Goal: Task Accomplishment & Management: Use online tool/utility

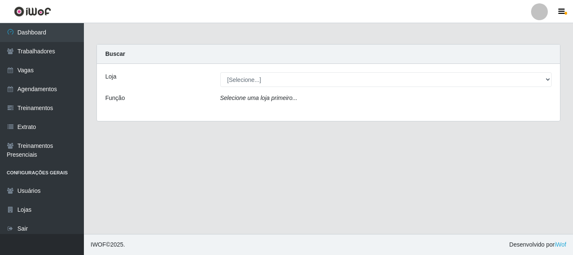
click at [196, 73] on div "Loja" at bounding box center [156, 79] width 115 height 15
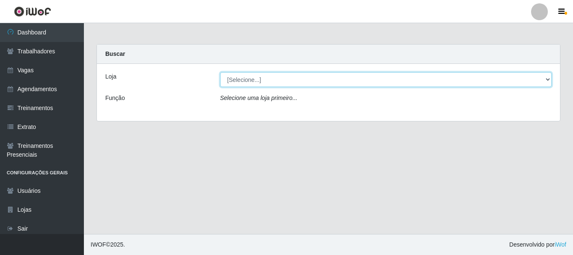
click at [260, 78] on select "[Selecione...] [PERSON_NAME]" at bounding box center [386, 79] width 332 height 15
click at [220, 72] on select "[Selecione...] [PERSON_NAME]" at bounding box center [386, 79] width 332 height 15
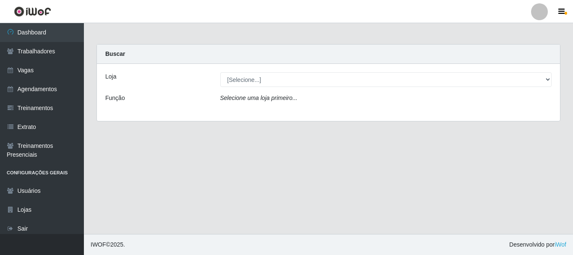
click at [263, 89] on div "Loja [Selecione...] [PERSON_NAME] Função Selecione uma loja primeiro..." at bounding box center [328, 92] width 463 height 57
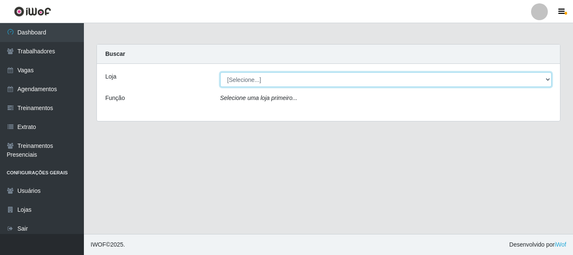
drag, startPoint x: 263, startPoint y: 80, endPoint x: 264, endPoint y: 86, distance: 6.3
click at [263, 80] on select "[Selecione...] [PERSON_NAME]" at bounding box center [386, 79] width 332 height 15
select select "230"
click at [220, 72] on select "[Selecione...] [PERSON_NAME]" at bounding box center [386, 79] width 332 height 15
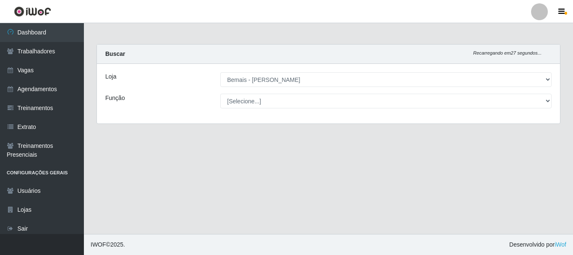
click at [252, 117] on div "Loja [Selecione...] Bemais - Ruy Carneiro Função [Selecione...] ASG ASG + ASG +…" at bounding box center [328, 94] width 463 height 60
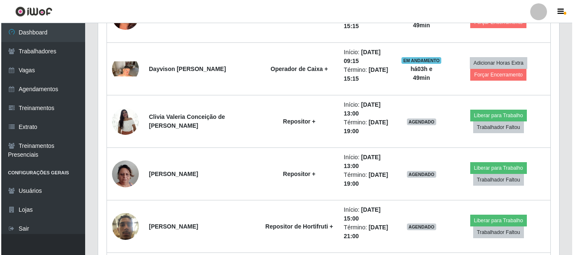
scroll to position [782, 0]
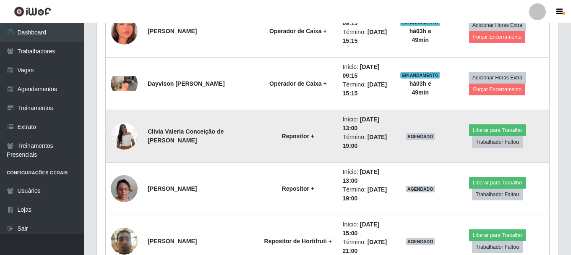
click at [134, 134] on img at bounding box center [124, 136] width 27 height 36
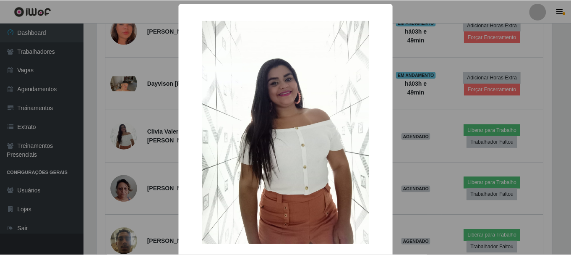
scroll to position [174, 457]
click at [138, 138] on div "× OK Cancel" at bounding box center [286, 127] width 573 height 255
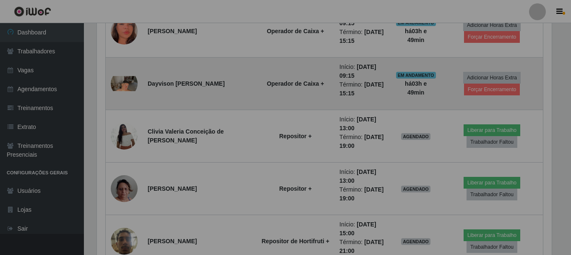
scroll to position [174, 461]
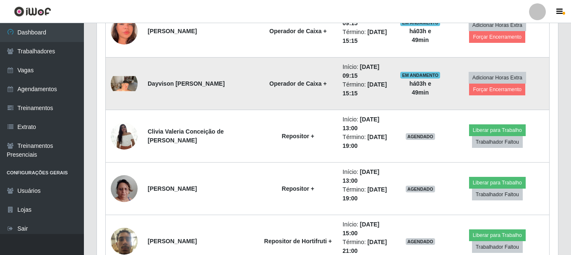
click at [133, 90] on img at bounding box center [124, 83] width 27 height 15
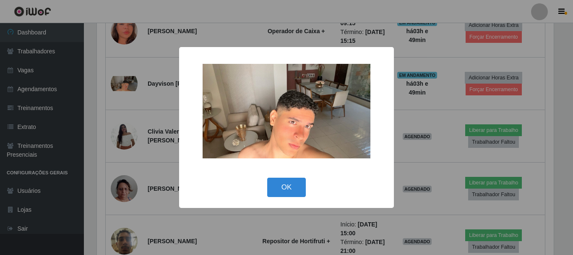
click at [135, 94] on div "× OK Cancel" at bounding box center [286, 127] width 573 height 255
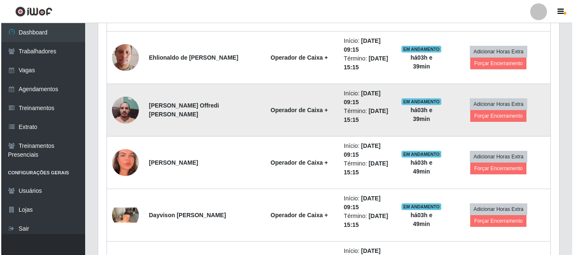
scroll to position [614, 0]
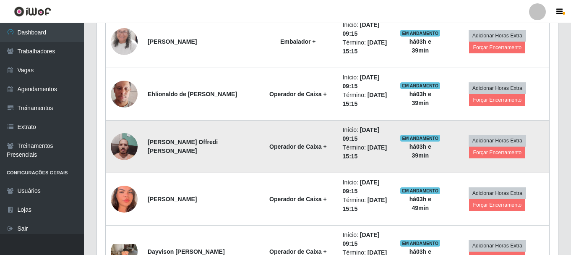
click at [127, 151] on img at bounding box center [124, 147] width 27 height 36
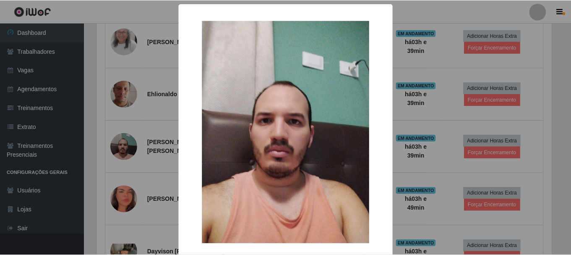
scroll to position [174, 457]
click at [129, 146] on div "× OK Cancel" at bounding box center [286, 127] width 573 height 255
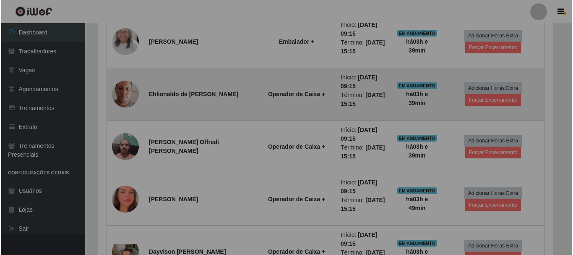
scroll to position [174, 461]
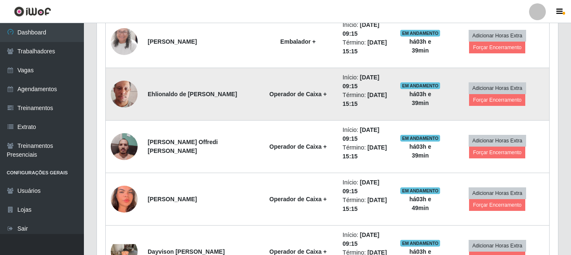
click at [142, 94] on td at bounding box center [124, 94] width 37 height 52
click at [120, 100] on img at bounding box center [124, 94] width 27 height 48
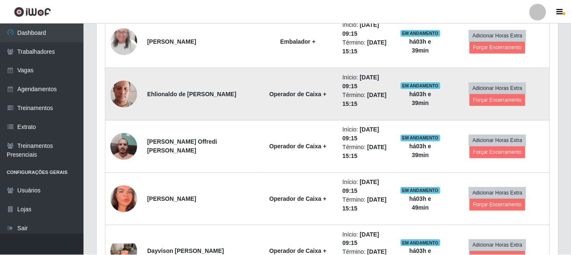
scroll to position [174, 457]
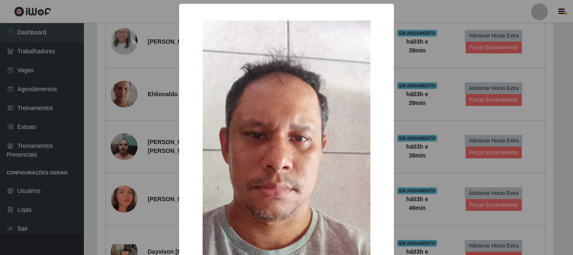
click at [140, 102] on div "× OK Cancel" at bounding box center [286, 127] width 573 height 255
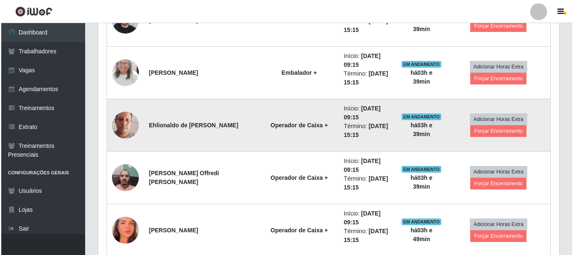
scroll to position [530, 0]
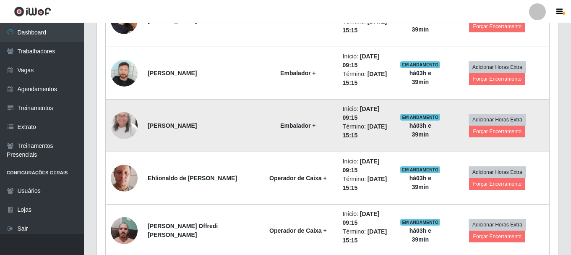
click at [118, 126] on img at bounding box center [124, 125] width 27 height 58
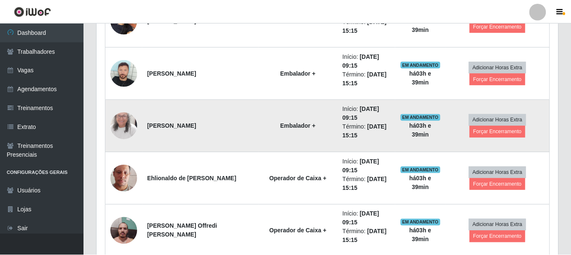
scroll to position [174, 457]
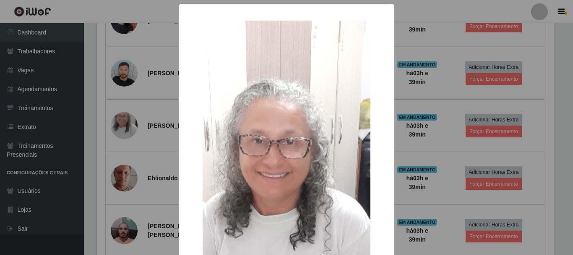
click at [135, 120] on div "× OK Cancel" at bounding box center [286, 127] width 573 height 255
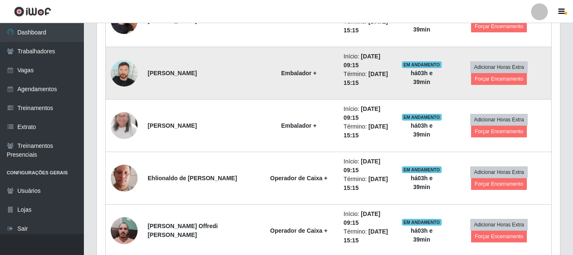
scroll to position [174, 461]
click at [136, 89] on td at bounding box center [124, 73] width 37 height 52
click at [136, 70] on img at bounding box center [124, 73] width 27 height 27
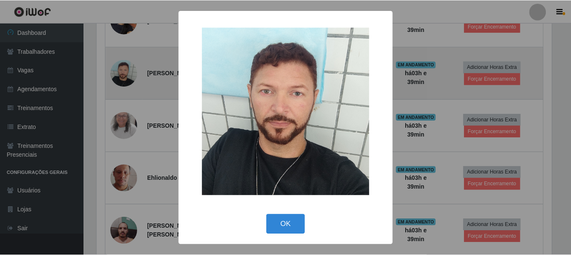
scroll to position [174, 457]
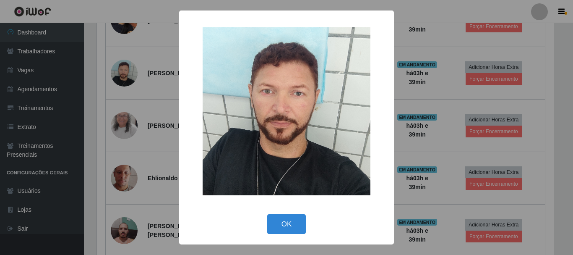
click at [138, 78] on div "× OK Cancel" at bounding box center [286, 127] width 573 height 255
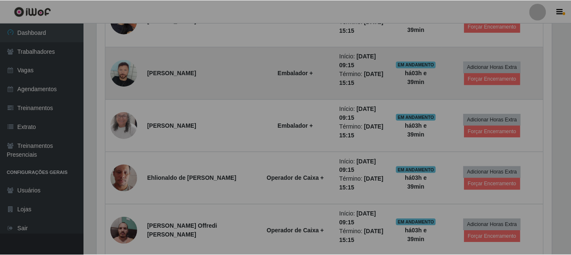
scroll to position [0, 0]
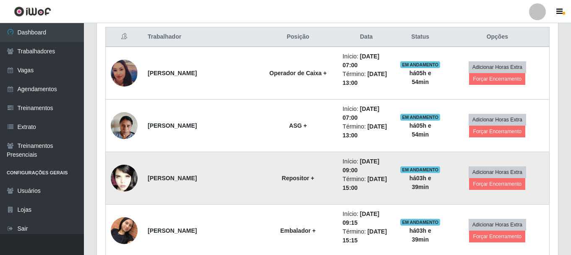
click at [125, 177] on img at bounding box center [124, 178] width 27 height 41
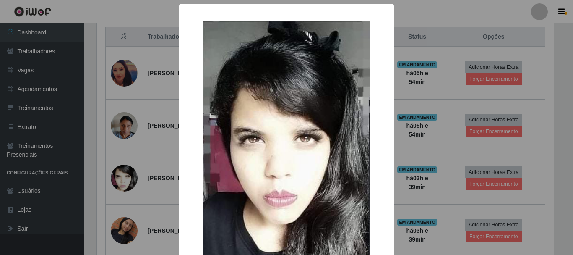
click at [121, 144] on div "× OK Cancel" at bounding box center [286, 127] width 573 height 255
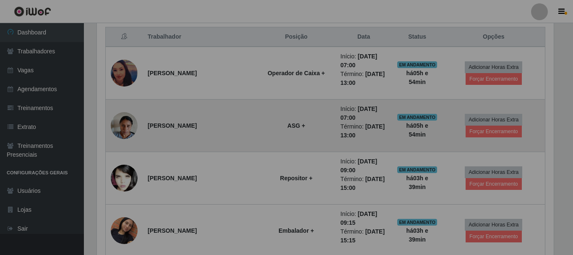
click at [120, 128] on img at bounding box center [124, 125] width 27 height 36
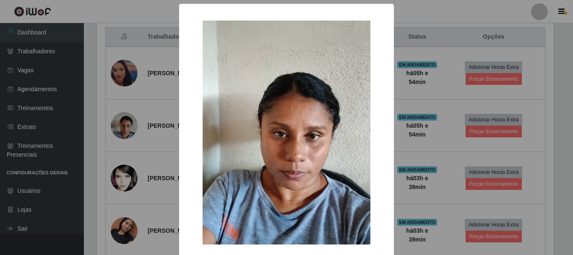
click at [120, 127] on div "× OK Cancel" at bounding box center [286, 127] width 573 height 255
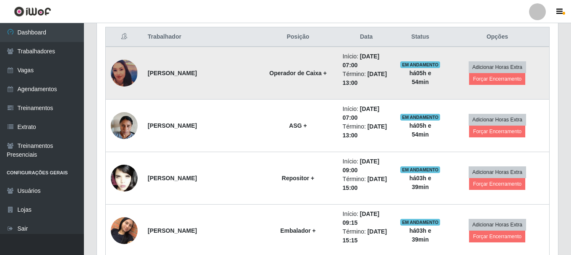
click at [127, 75] on img at bounding box center [124, 73] width 27 height 27
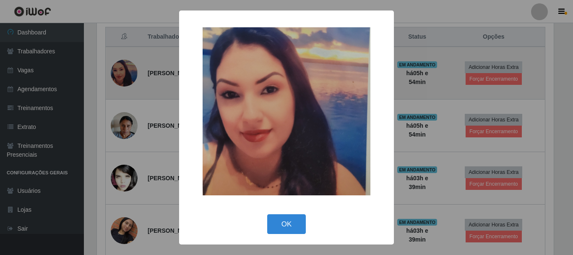
click at [127, 75] on div "× OK Cancel" at bounding box center [286, 127] width 573 height 255
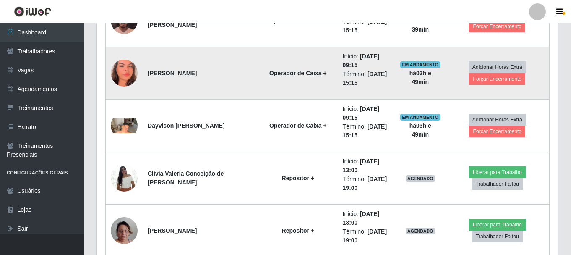
click at [117, 77] on img at bounding box center [124, 73] width 27 height 58
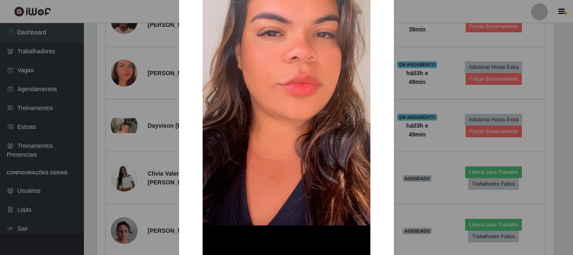
click at [144, 123] on div "× OK Cancel" at bounding box center [286, 127] width 573 height 255
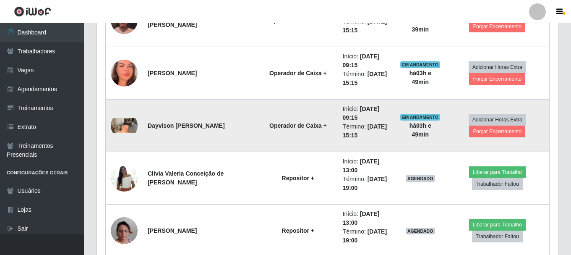
click at [127, 131] on img at bounding box center [124, 125] width 27 height 15
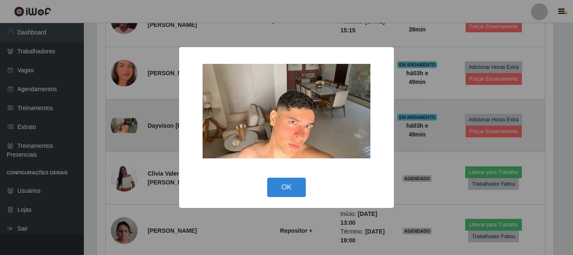
click at [128, 131] on div "× OK Cancel" at bounding box center [286, 127] width 573 height 255
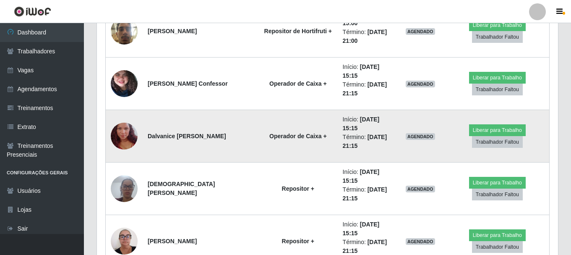
click at [132, 131] on img at bounding box center [124, 136] width 27 height 48
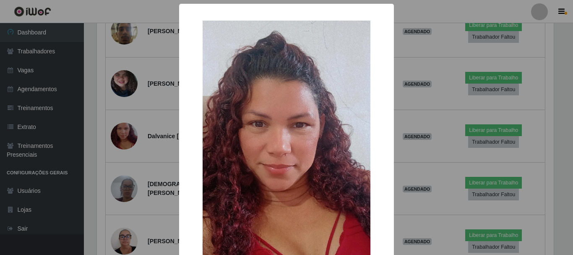
click at [132, 132] on div "× OK Cancel" at bounding box center [286, 127] width 573 height 255
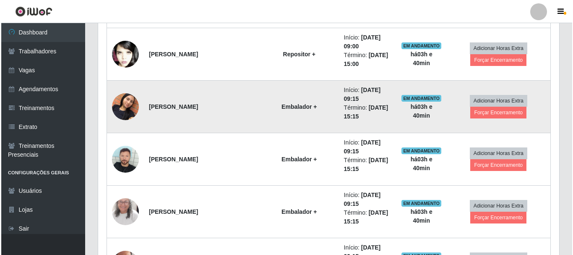
scroll to position [447, 0]
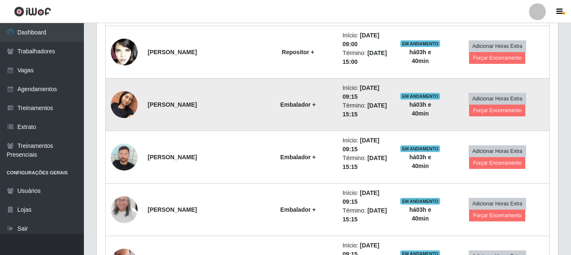
click at [125, 106] on img at bounding box center [124, 105] width 27 height 48
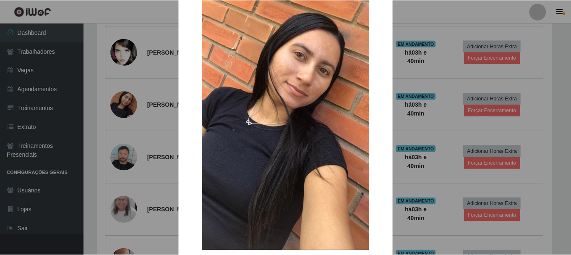
scroll to position [84, 0]
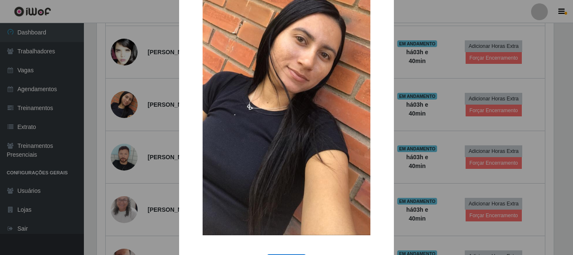
click at [120, 127] on div "× OK Cancel" at bounding box center [286, 127] width 573 height 255
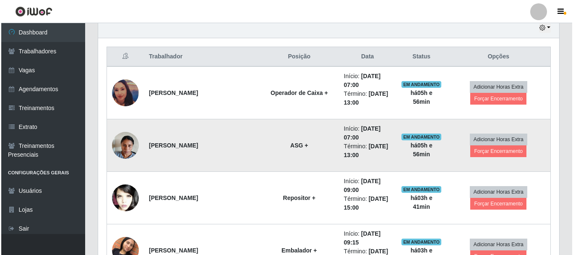
scroll to position [279, 0]
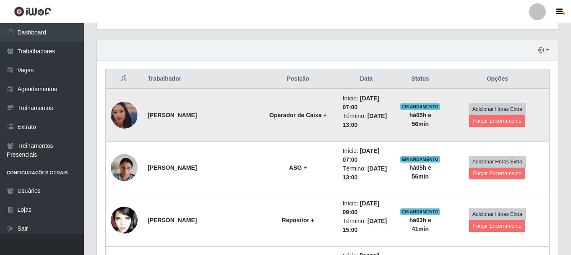
click at [132, 115] on img at bounding box center [124, 114] width 27 height 27
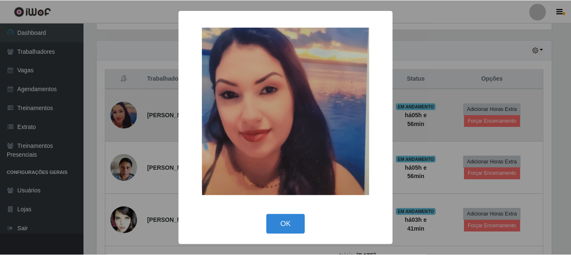
scroll to position [174, 457]
click at [132, 115] on div "× OK Cancel" at bounding box center [286, 127] width 573 height 255
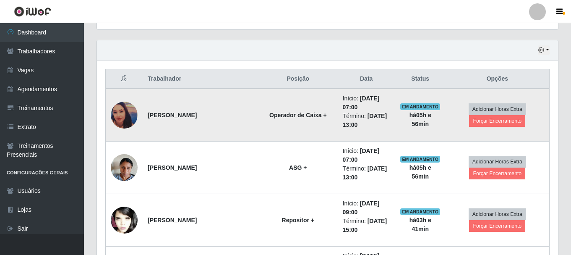
scroll to position [174, 461]
